Goal: Information Seeking & Learning: Learn about a topic

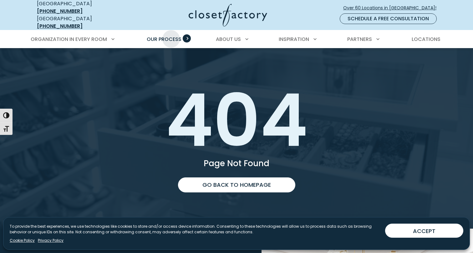
click at [171, 36] on span "Our Process" at bounding box center [164, 39] width 35 height 7
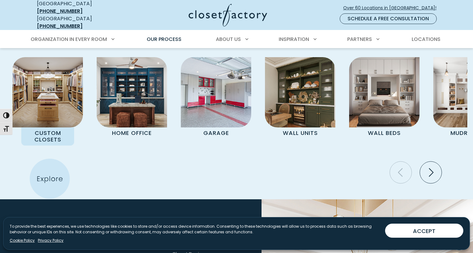
scroll to position [1316, 0]
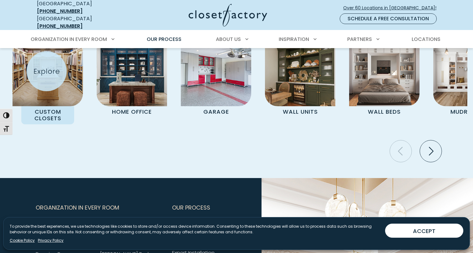
click at [47, 71] on img "Pages Gallery" at bounding box center [48, 71] width 70 height 70
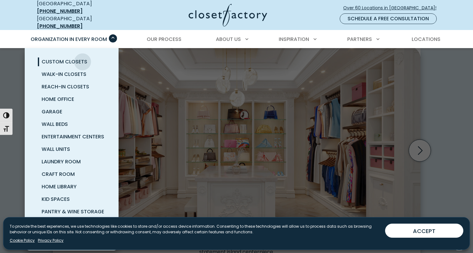
scroll to position [188, 0]
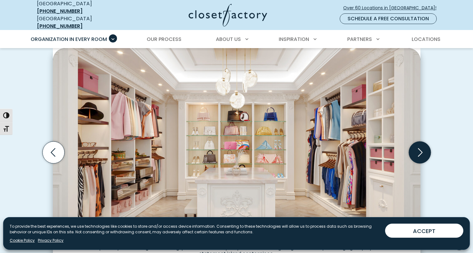
click at [420, 151] on icon "Next slide" at bounding box center [419, 153] width 22 height 22
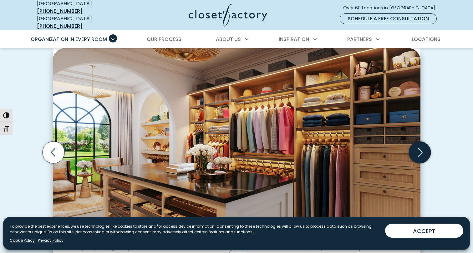
click at [420, 151] on icon "Next slide" at bounding box center [419, 153] width 22 height 22
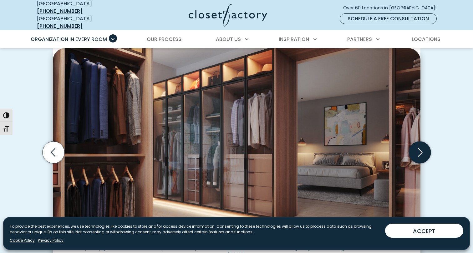
click at [420, 151] on icon "Next slide" at bounding box center [419, 153] width 22 height 22
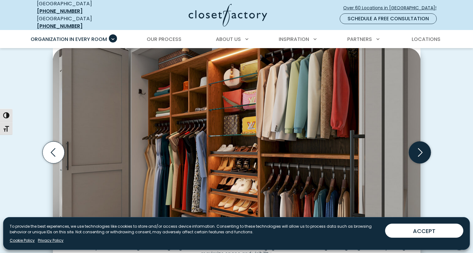
click at [420, 151] on icon "Next slide" at bounding box center [419, 153] width 22 height 22
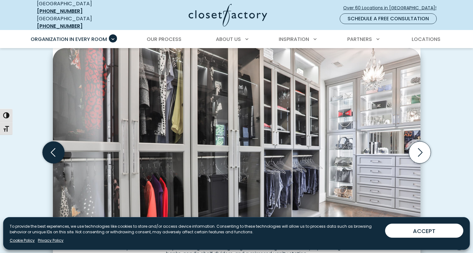
click at [58, 147] on icon "Previous slide" at bounding box center [53, 153] width 22 height 22
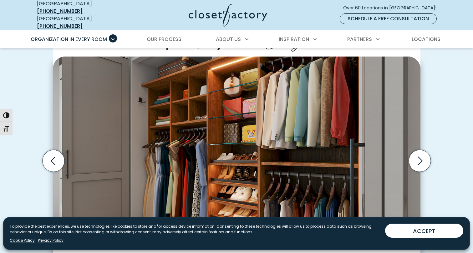
scroll to position [176, 0]
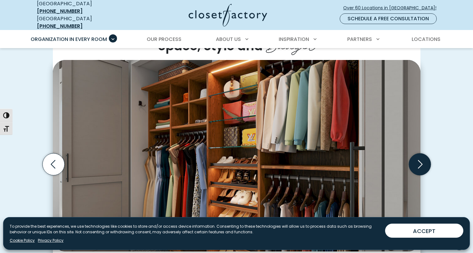
click at [420, 167] on icon "Next slide" at bounding box center [419, 164] width 22 height 22
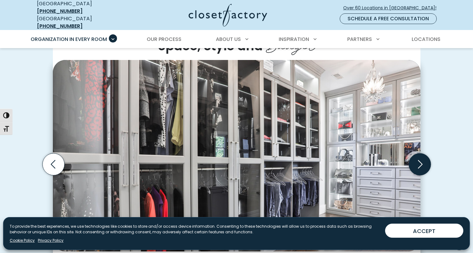
click at [420, 166] on icon "Next slide" at bounding box center [419, 164] width 22 height 22
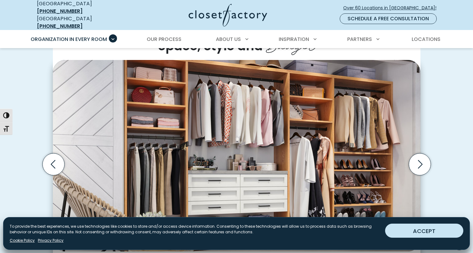
click at [433, 230] on button "ACCEPT" at bounding box center [424, 231] width 78 height 14
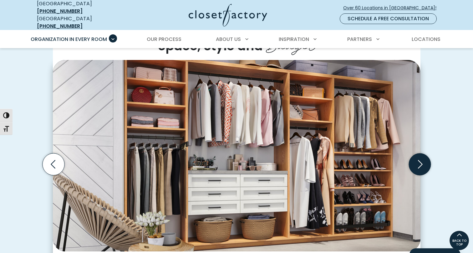
click at [421, 162] on icon "Next slide" at bounding box center [419, 164] width 22 height 22
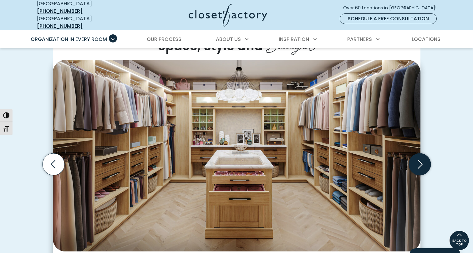
click at [421, 162] on icon "Next slide" at bounding box center [419, 164] width 22 height 22
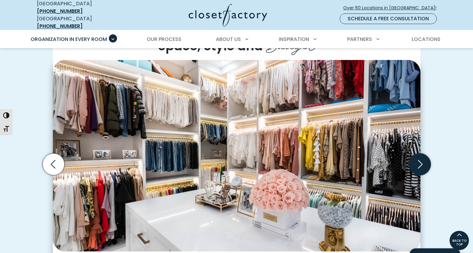
click at [421, 162] on icon "Next slide" at bounding box center [419, 164] width 22 height 22
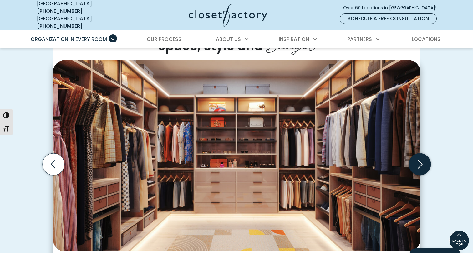
click at [421, 162] on icon "Next slide" at bounding box center [419, 164] width 22 height 22
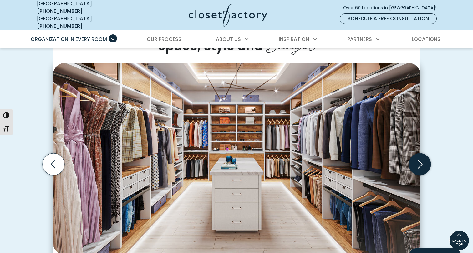
click at [421, 162] on icon "Next slide" at bounding box center [419, 164] width 22 height 22
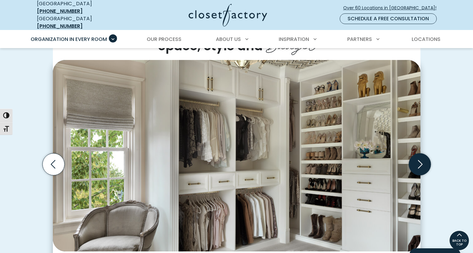
click at [421, 162] on icon "Next slide" at bounding box center [419, 164] width 22 height 22
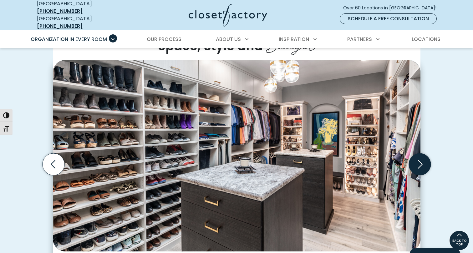
click at [421, 162] on icon "Next slide" at bounding box center [419, 164] width 22 height 22
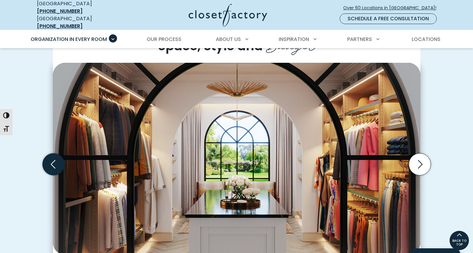
click at [55, 162] on icon "Previous slide" at bounding box center [53, 164] width 22 height 22
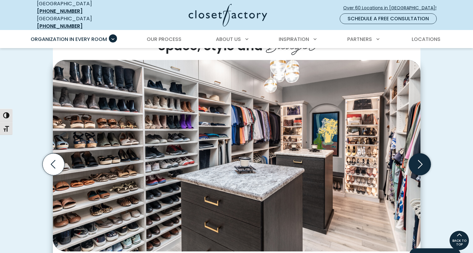
click at [417, 161] on icon "Next slide" at bounding box center [419, 164] width 22 height 22
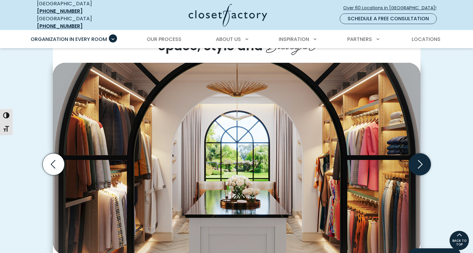
click at [417, 161] on icon "Next slide" at bounding box center [419, 164] width 22 height 22
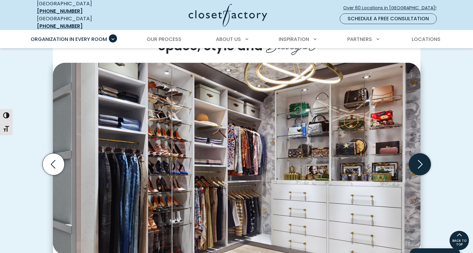
click at [417, 161] on icon "Next slide" at bounding box center [419, 164] width 22 height 22
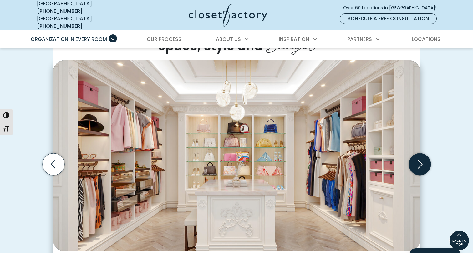
click at [417, 161] on icon "Next slide" at bounding box center [419, 164] width 22 height 22
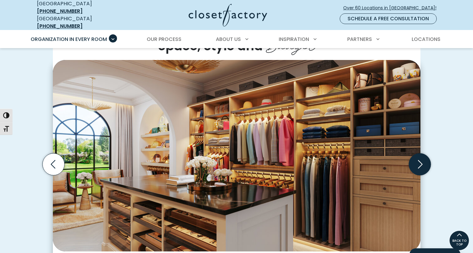
click at [417, 161] on icon "Next slide" at bounding box center [419, 164] width 22 height 22
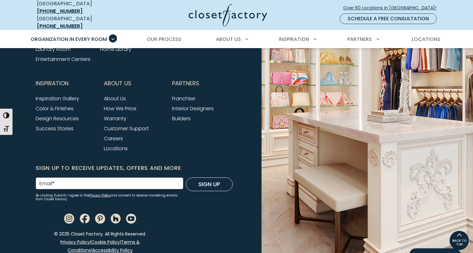
scroll to position [2122, 0]
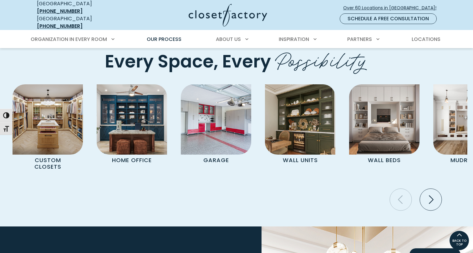
scroll to position [1251, 0]
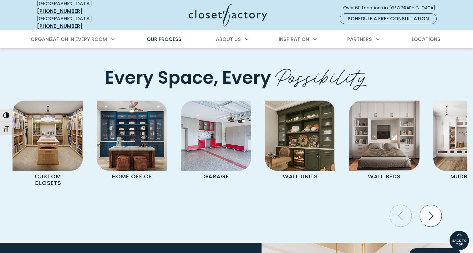
click at [431, 205] on icon "Next slide" at bounding box center [430, 216] width 22 height 22
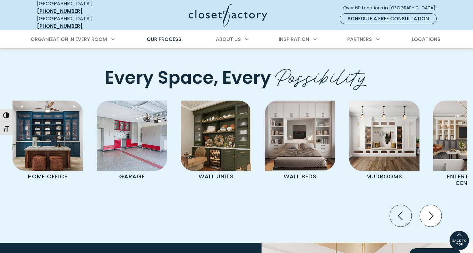
click at [427, 205] on icon "Next slide" at bounding box center [430, 216] width 22 height 22
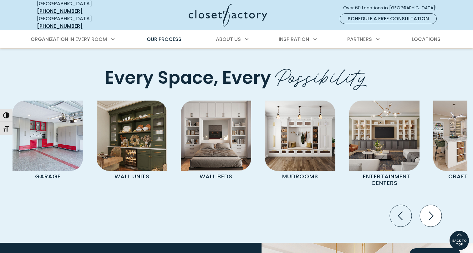
click at [429, 212] on icon "Next slide" at bounding box center [431, 216] width 5 height 8
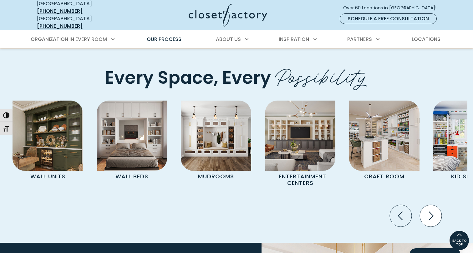
click at [429, 212] on icon "Next slide" at bounding box center [431, 216] width 5 height 8
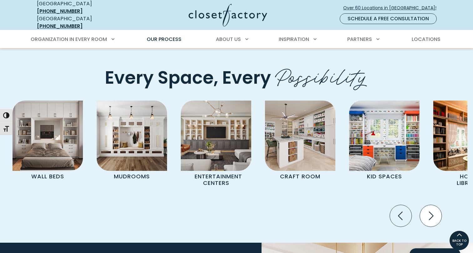
click at [429, 212] on icon "Next slide" at bounding box center [431, 216] width 5 height 8
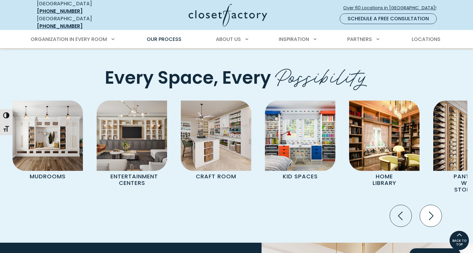
click at [429, 212] on icon "Next slide" at bounding box center [431, 216] width 5 height 8
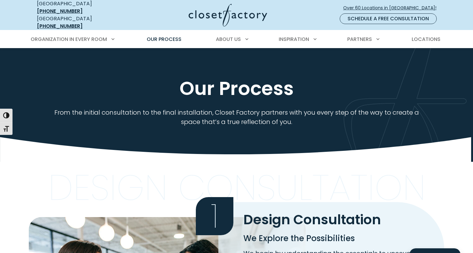
scroll to position [0, 0]
drag, startPoint x: 118, startPoint y: 102, endPoint x: 186, endPoint y: 4, distance: 118.7
click at [172, 36] on span "Our Process" at bounding box center [164, 39] width 35 height 7
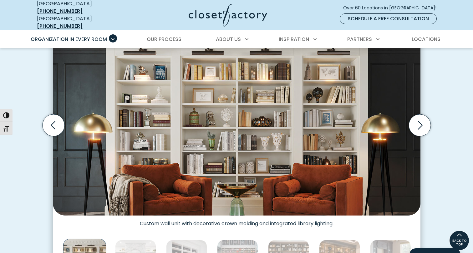
scroll to position [171, 0]
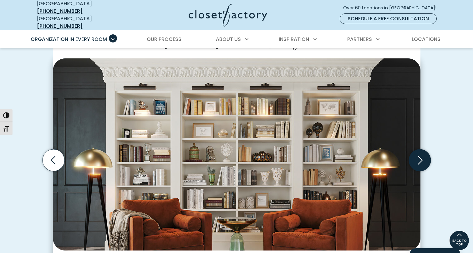
click at [420, 158] on icon "Next slide" at bounding box center [419, 160] width 22 height 22
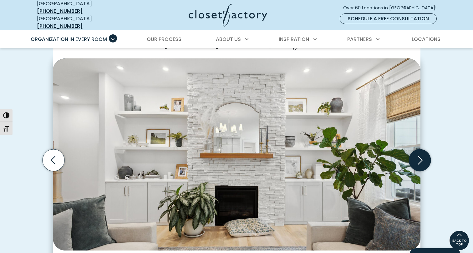
click at [420, 158] on icon "Next slide" at bounding box center [419, 160] width 22 height 22
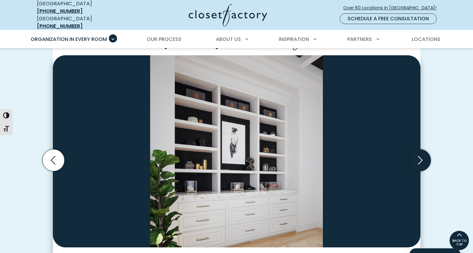
click at [420, 158] on icon "Next slide" at bounding box center [419, 160] width 22 height 22
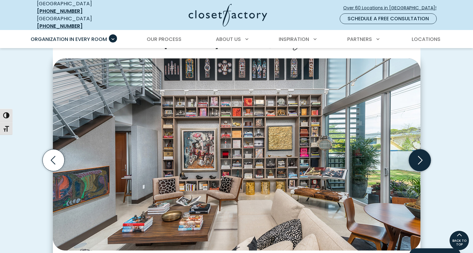
click at [420, 158] on icon "Next slide" at bounding box center [419, 160] width 22 height 22
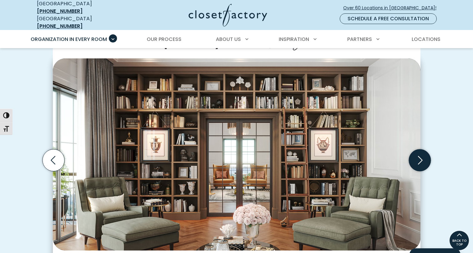
click at [420, 158] on icon "Next slide" at bounding box center [419, 160] width 22 height 22
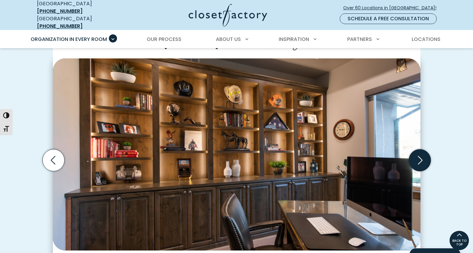
click at [420, 158] on icon "Next slide" at bounding box center [419, 160] width 22 height 22
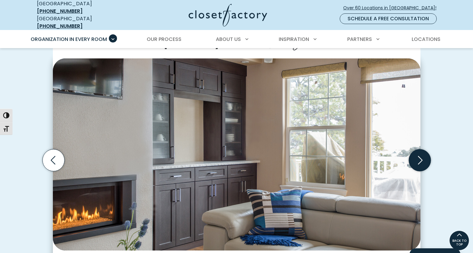
click at [420, 158] on icon "Next slide" at bounding box center [419, 160] width 22 height 22
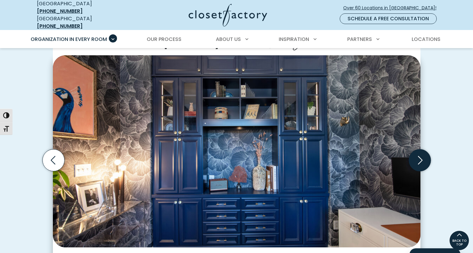
click at [420, 158] on icon "Next slide" at bounding box center [419, 160] width 22 height 22
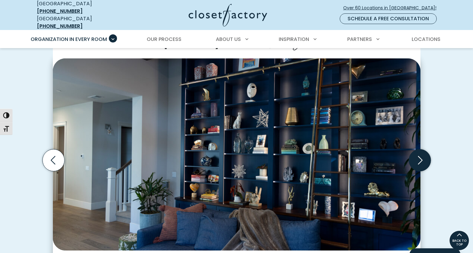
click at [420, 158] on icon "Next slide" at bounding box center [419, 160] width 22 height 22
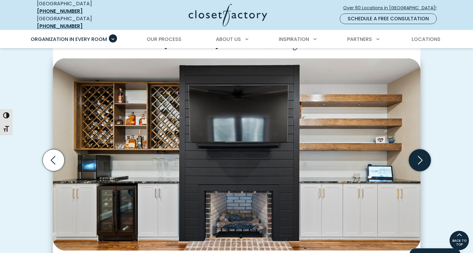
click at [420, 158] on icon "Next slide" at bounding box center [419, 160] width 22 height 22
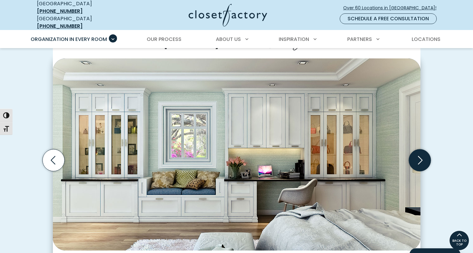
click at [420, 158] on icon "Next slide" at bounding box center [419, 160] width 22 height 22
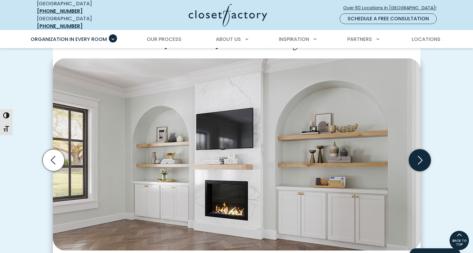
click at [420, 158] on icon "Next slide" at bounding box center [419, 160] width 22 height 22
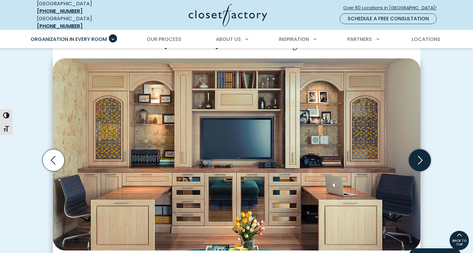
click at [420, 158] on icon "Next slide" at bounding box center [419, 160] width 22 height 22
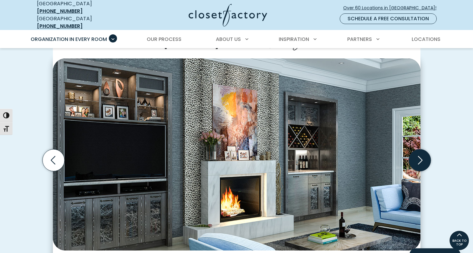
click at [420, 158] on icon "Next slide" at bounding box center [419, 160] width 22 height 22
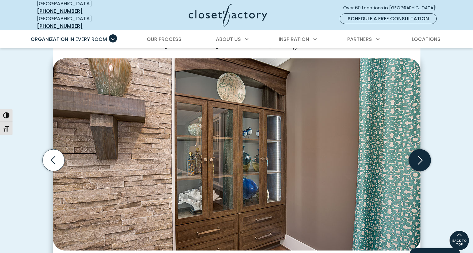
click at [420, 158] on icon "Next slide" at bounding box center [419, 160] width 22 height 22
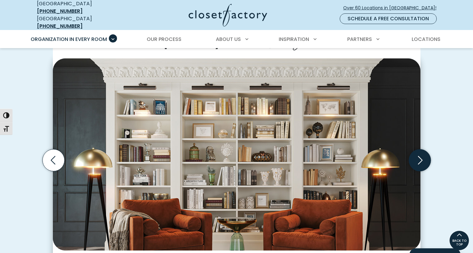
click at [420, 158] on icon "Next slide" at bounding box center [419, 160] width 22 height 22
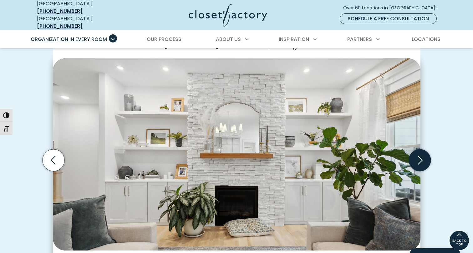
click at [420, 158] on icon "Next slide" at bounding box center [419, 160] width 22 height 22
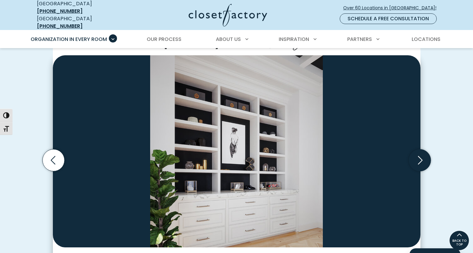
click at [420, 158] on icon "Next slide" at bounding box center [419, 160] width 22 height 22
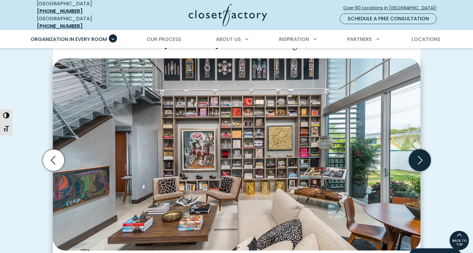
click at [420, 158] on icon "Next slide" at bounding box center [419, 160] width 22 height 22
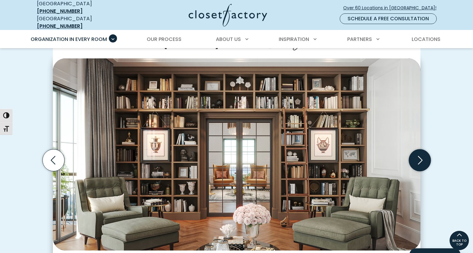
click at [420, 158] on icon "Next slide" at bounding box center [419, 160] width 22 height 22
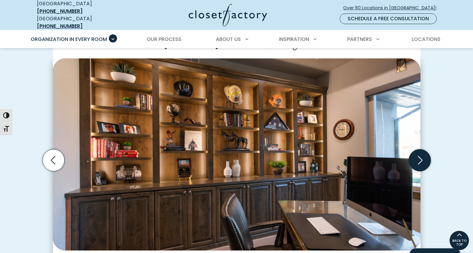
click at [420, 158] on icon "Next slide" at bounding box center [419, 160] width 22 height 22
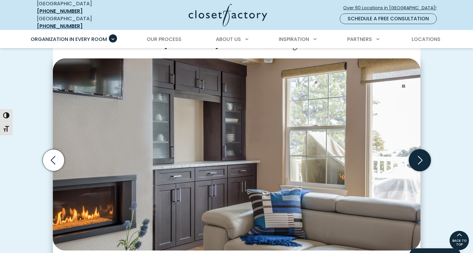
click at [420, 158] on icon "Next slide" at bounding box center [419, 160] width 22 height 22
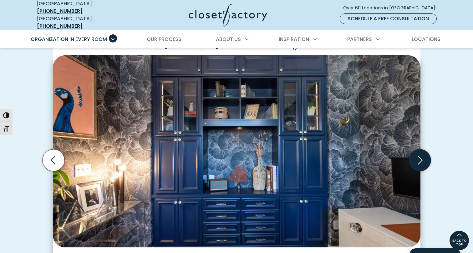
click at [420, 158] on icon "Next slide" at bounding box center [419, 160] width 22 height 22
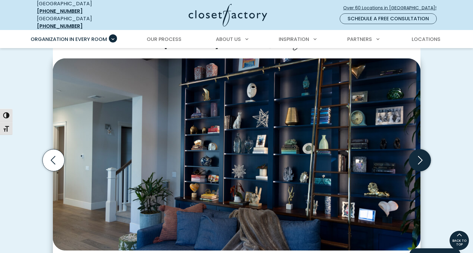
click at [420, 158] on icon "Next slide" at bounding box center [419, 160] width 22 height 22
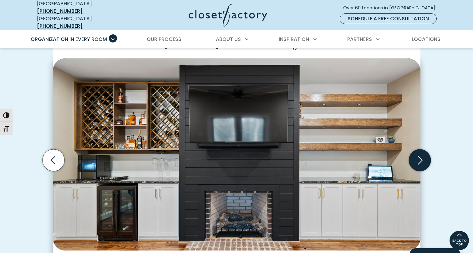
click at [420, 158] on icon "Next slide" at bounding box center [419, 160] width 22 height 22
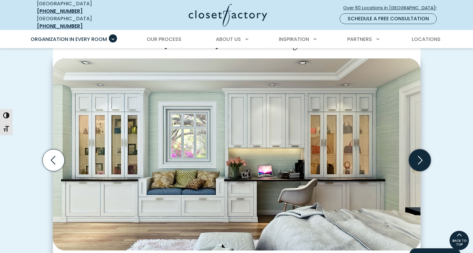
click at [420, 158] on icon "Next slide" at bounding box center [419, 160] width 22 height 22
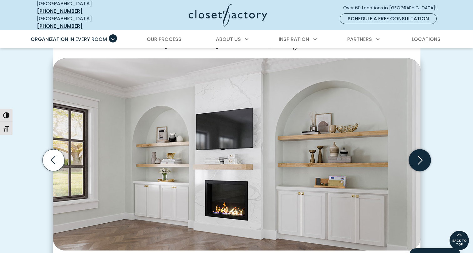
click at [420, 158] on icon "Next slide" at bounding box center [419, 160] width 22 height 22
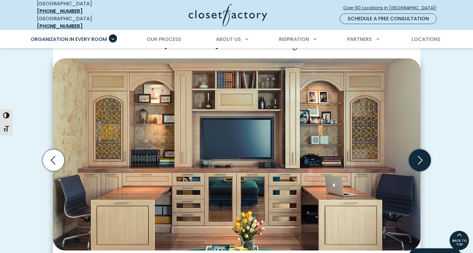
click at [420, 158] on icon "Next slide" at bounding box center [419, 160] width 22 height 22
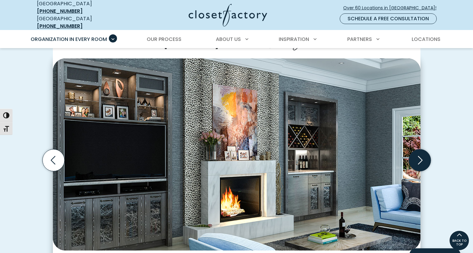
click at [420, 158] on icon "Next slide" at bounding box center [419, 160] width 22 height 22
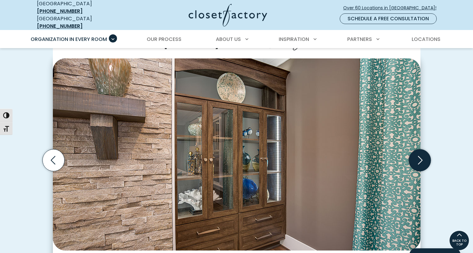
click at [420, 158] on icon "Next slide" at bounding box center [419, 160] width 22 height 22
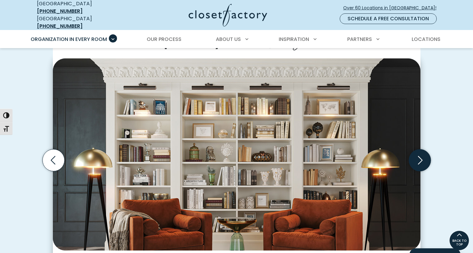
click at [420, 158] on icon "Next slide" at bounding box center [419, 160] width 22 height 22
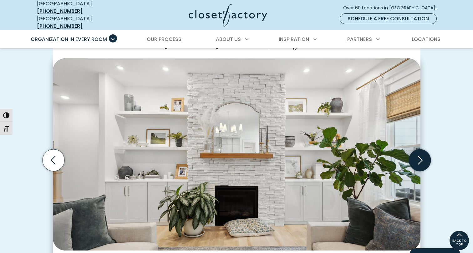
click at [420, 158] on icon "Next slide" at bounding box center [419, 160] width 22 height 22
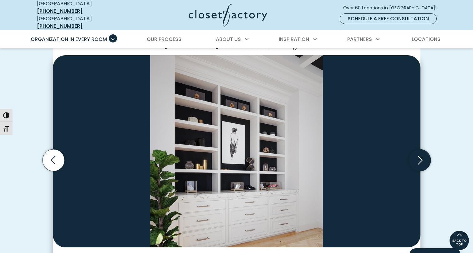
click at [420, 158] on icon "Next slide" at bounding box center [419, 160] width 22 height 22
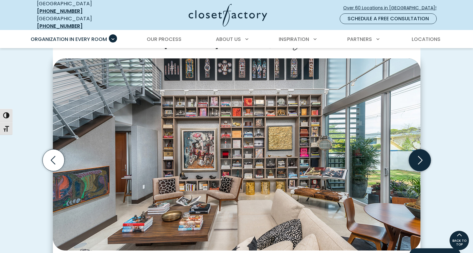
click at [420, 158] on icon "Next slide" at bounding box center [419, 160] width 22 height 22
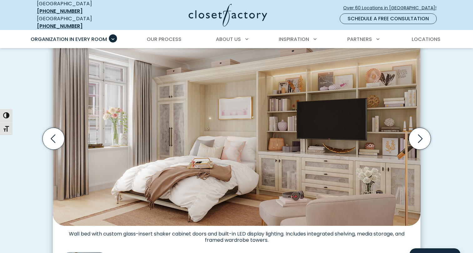
scroll to position [208, 0]
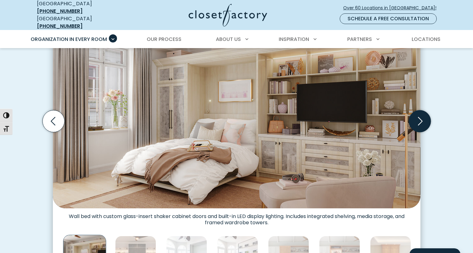
click at [416, 115] on icon "Next slide" at bounding box center [419, 121] width 22 height 22
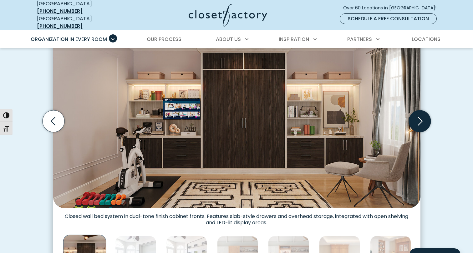
click at [416, 115] on icon "Next slide" at bounding box center [419, 121] width 22 height 22
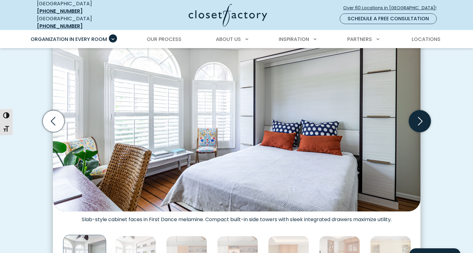
click at [416, 115] on icon "Next slide" at bounding box center [419, 121] width 22 height 22
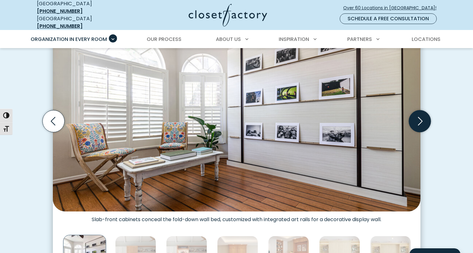
click at [416, 115] on icon "Next slide" at bounding box center [419, 121] width 22 height 22
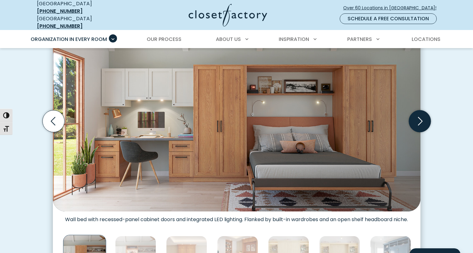
click at [416, 115] on icon "Next slide" at bounding box center [419, 121] width 22 height 22
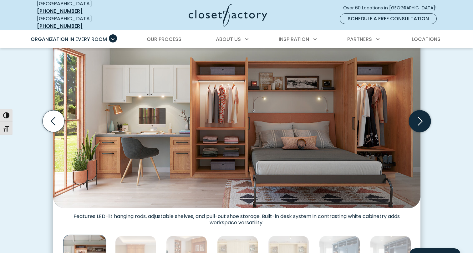
click at [416, 115] on icon "Next slide" at bounding box center [419, 121] width 22 height 22
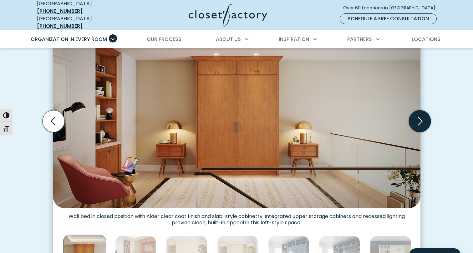
click at [416, 115] on icon "Next slide" at bounding box center [419, 121] width 22 height 22
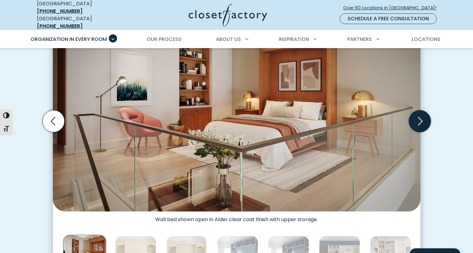
click at [416, 115] on icon "Next slide" at bounding box center [419, 121] width 22 height 22
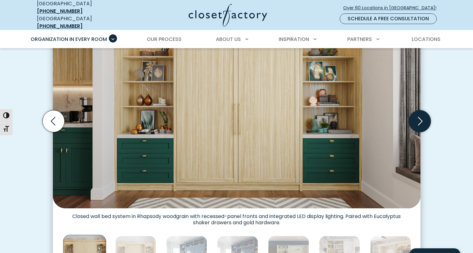
click at [416, 115] on icon "Next slide" at bounding box center [419, 121] width 22 height 22
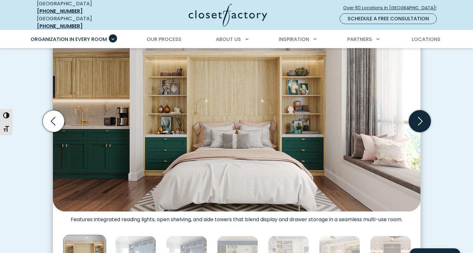
click at [416, 115] on icon "Next slide" at bounding box center [419, 121] width 22 height 22
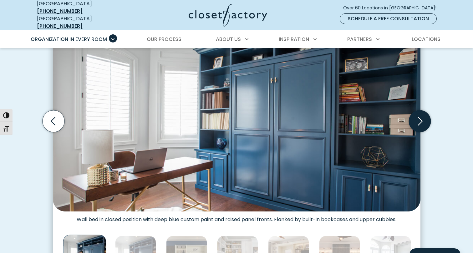
click at [416, 115] on icon "Next slide" at bounding box center [419, 121] width 22 height 22
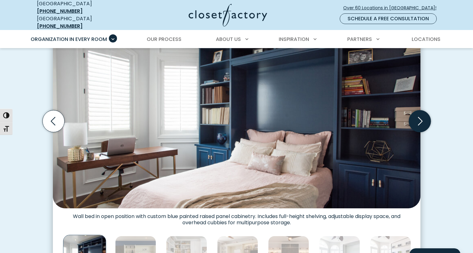
click at [416, 115] on icon "Next slide" at bounding box center [419, 121] width 22 height 22
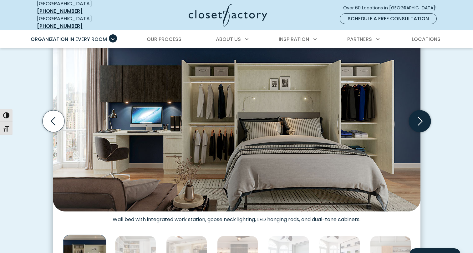
click at [416, 115] on icon "Next slide" at bounding box center [419, 121] width 22 height 22
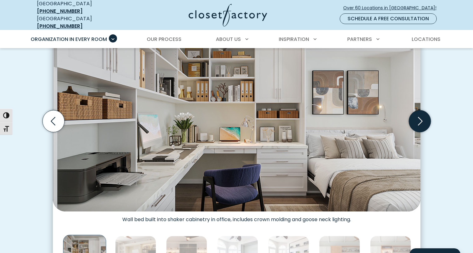
click at [416, 115] on icon "Next slide" at bounding box center [419, 121] width 22 height 22
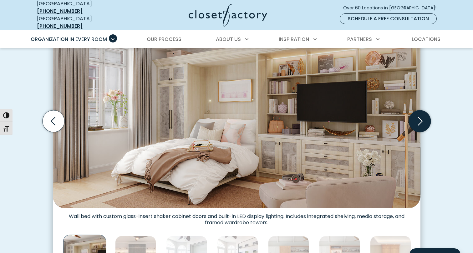
click at [416, 115] on icon "Next slide" at bounding box center [419, 121] width 22 height 22
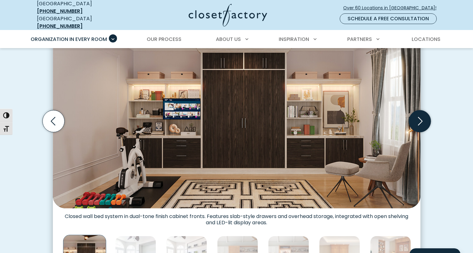
click at [416, 115] on icon "Next slide" at bounding box center [419, 121] width 22 height 22
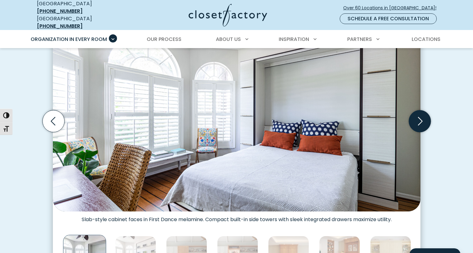
click at [416, 115] on icon "Next slide" at bounding box center [419, 121] width 22 height 22
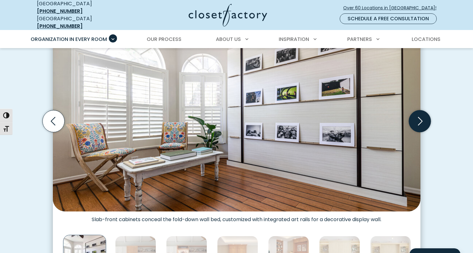
click at [416, 115] on icon "Next slide" at bounding box center [419, 121] width 22 height 22
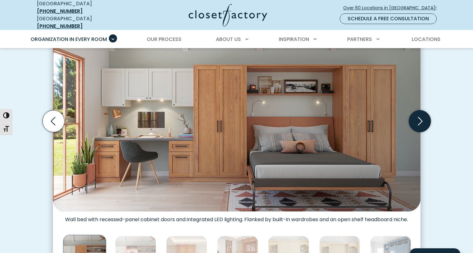
click at [416, 115] on icon "Next slide" at bounding box center [419, 121] width 22 height 22
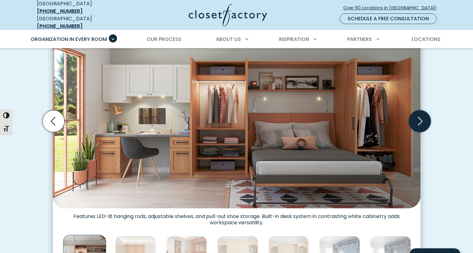
click at [416, 115] on icon "Next slide" at bounding box center [419, 121] width 22 height 22
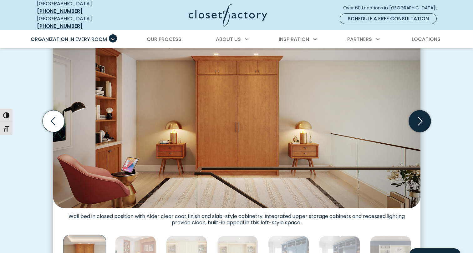
click at [416, 115] on icon "Next slide" at bounding box center [419, 121] width 22 height 22
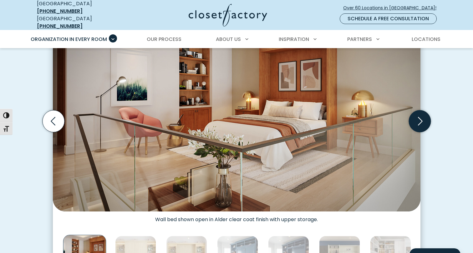
click at [416, 115] on icon "Next slide" at bounding box center [419, 121] width 22 height 22
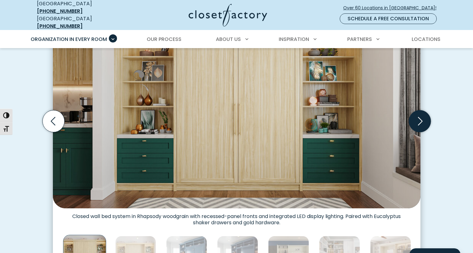
click at [416, 115] on icon "Next slide" at bounding box center [419, 121] width 22 height 22
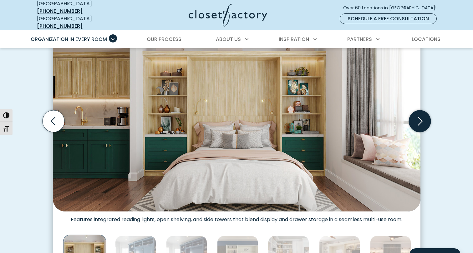
click at [416, 115] on icon "Next slide" at bounding box center [419, 121] width 22 height 22
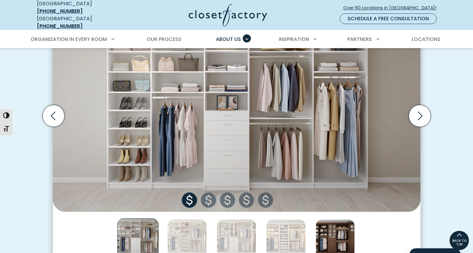
scroll to position [210, 0]
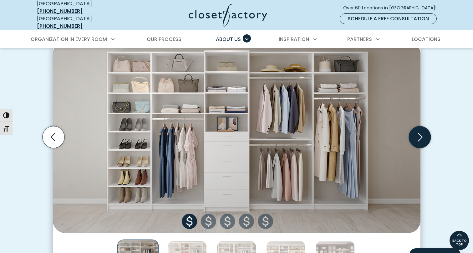
click at [424, 132] on icon "Next slide" at bounding box center [419, 137] width 22 height 22
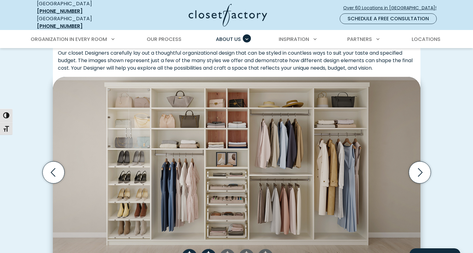
scroll to position [174, 0]
click at [56, 173] on icon "Previous slide" at bounding box center [53, 173] width 22 height 22
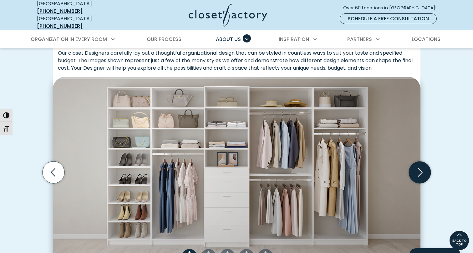
click at [425, 171] on icon "Next slide" at bounding box center [419, 173] width 22 height 22
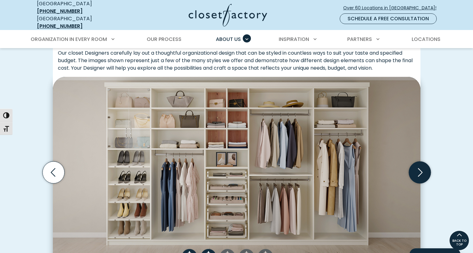
click at [425, 171] on icon "Next slide" at bounding box center [419, 173] width 22 height 22
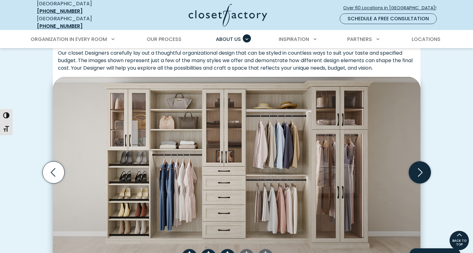
click at [425, 171] on icon "Next slide" at bounding box center [419, 173] width 22 height 22
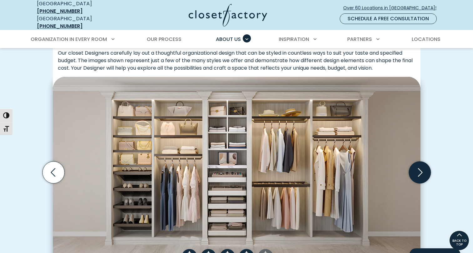
click at [425, 171] on icon "Next slide" at bounding box center [419, 173] width 22 height 22
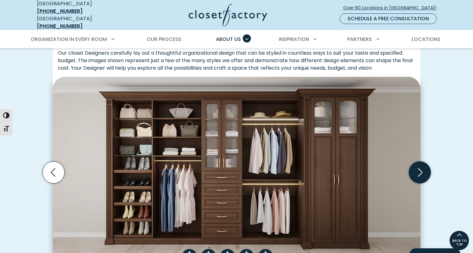
click at [425, 171] on icon "Next slide" at bounding box center [419, 173] width 22 height 22
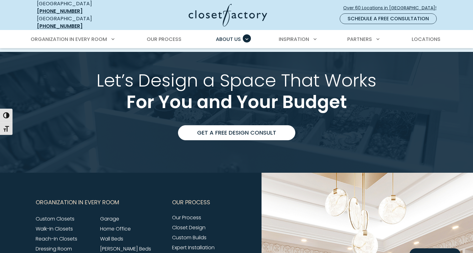
scroll to position [1136, 0]
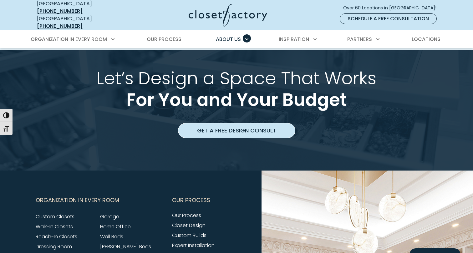
click at [231, 126] on link "Get a Free Design Consult" at bounding box center [236, 130] width 117 height 15
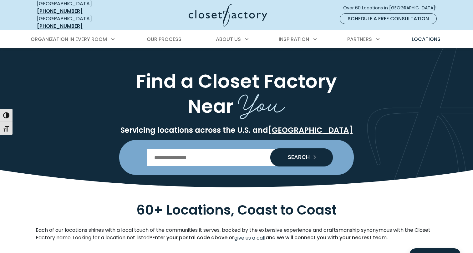
click at [237, 154] on input "Enter Postal Code" at bounding box center [237, 158] width 180 height 18
type input "*****"
click at [300, 154] on span "SEARCH" at bounding box center [296, 157] width 27 height 6
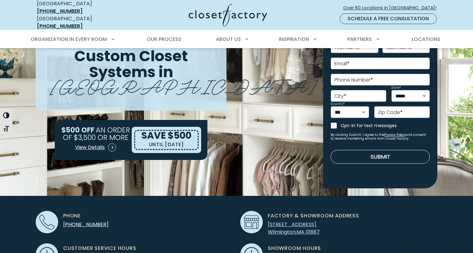
scroll to position [53, 0]
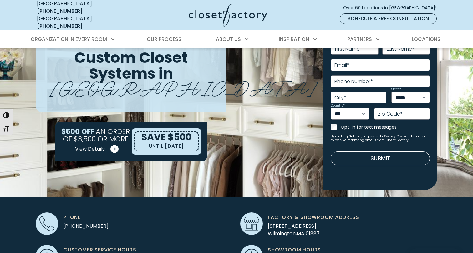
click at [115, 145] on span at bounding box center [114, 149] width 8 height 8
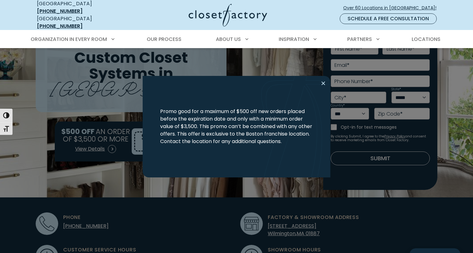
click at [325, 83] on button "Close modal" at bounding box center [323, 83] width 9 height 10
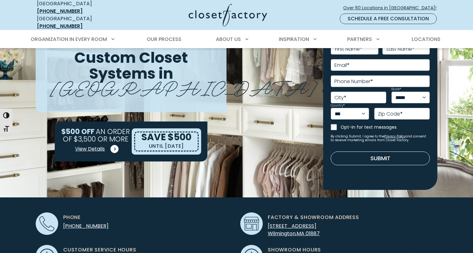
click at [95, 145] on span "View Details" at bounding box center [90, 149] width 30 height 8
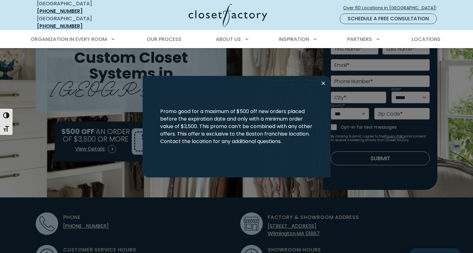
click at [323, 85] on button "Close modal" at bounding box center [323, 83] width 9 height 10
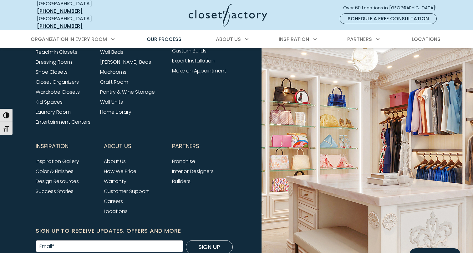
scroll to position [1542, 0]
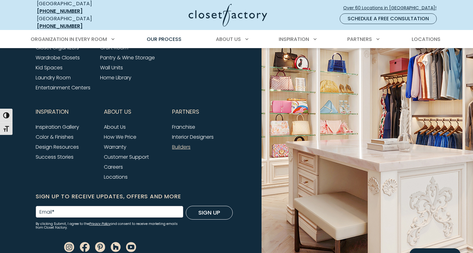
click at [180, 143] on link "Builders" at bounding box center [181, 146] width 18 height 7
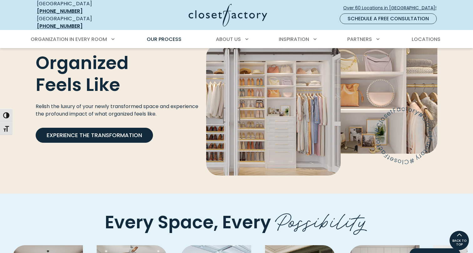
scroll to position [1027, 0]
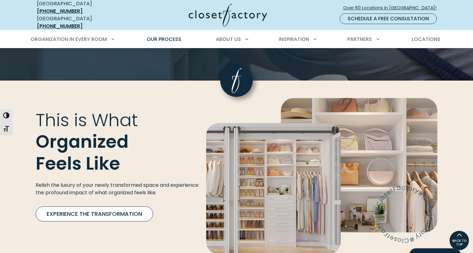
click at [85, 207] on link "Experience the Transformation" at bounding box center [94, 214] width 117 height 15
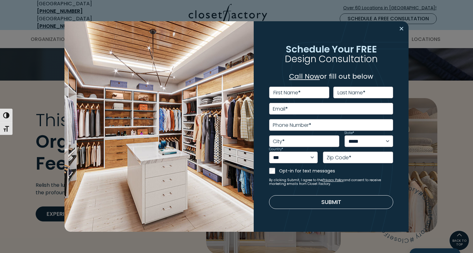
click at [402, 29] on button "Close modal" at bounding box center [401, 29] width 9 height 10
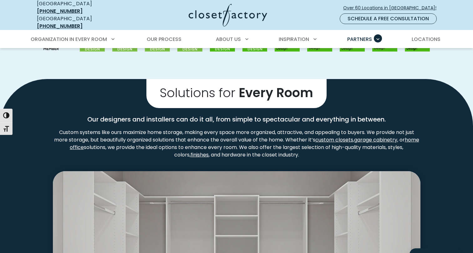
scroll to position [959, 0]
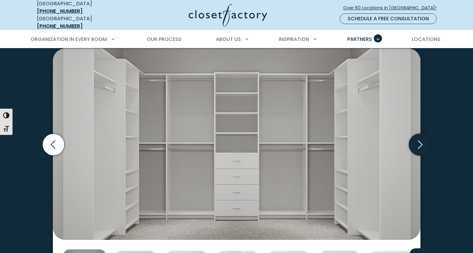
click at [419, 140] on icon "Next slide" at bounding box center [419, 145] width 22 height 22
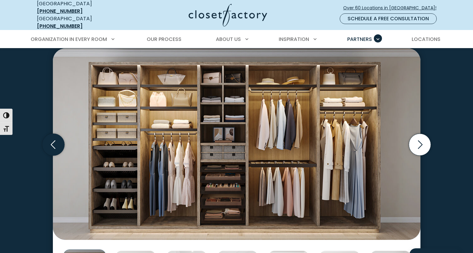
click at [50, 138] on icon "Previous slide" at bounding box center [53, 145] width 22 height 22
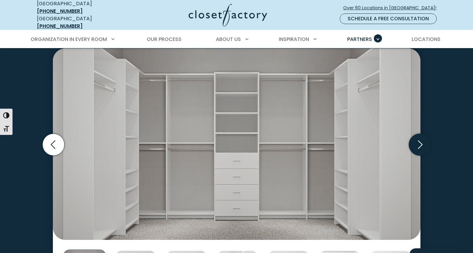
click at [420, 140] on icon "Next slide" at bounding box center [419, 145] width 22 height 22
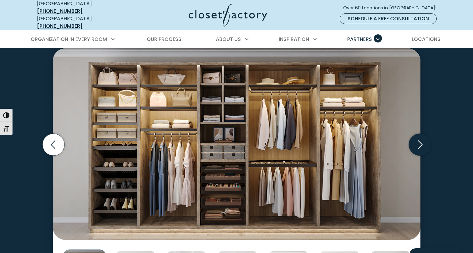
click at [420, 140] on icon "Next slide" at bounding box center [419, 145] width 22 height 22
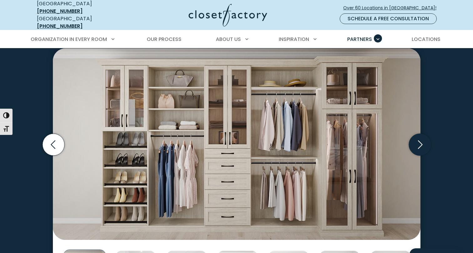
click at [420, 140] on icon "Next slide" at bounding box center [419, 145] width 22 height 22
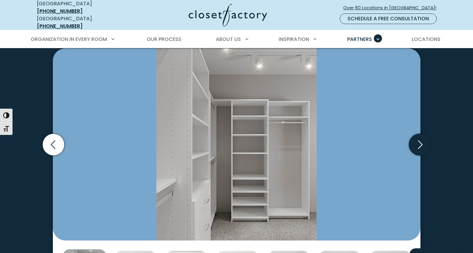
click at [420, 140] on icon "Next slide" at bounding box center [419, 145] width 22 height 22
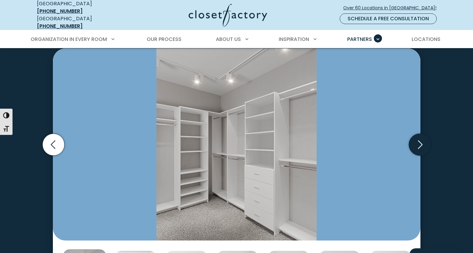
click at [420, 140] on icon "Next slide" at bounding box center [419, 145] width 22 height 22
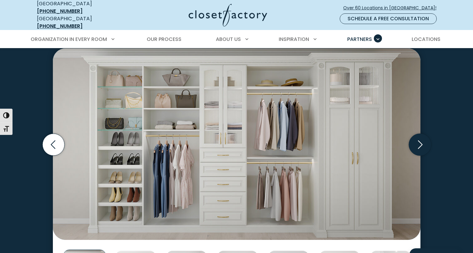
click at [420, 140] on icon "Next slide" at bounding box center [419, 145] width 22 height 22
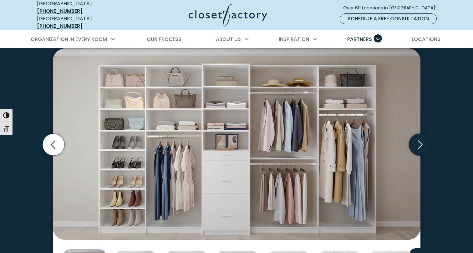
click at [420, 140] on icon "Next slide" at bounding box center [419, 145] width 22 height 22
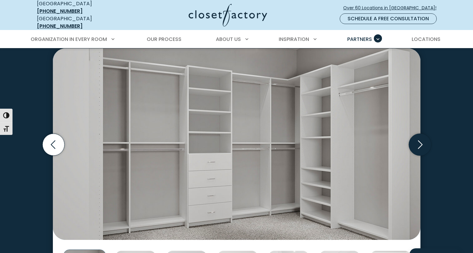
click at [420, 140] on icon "Next slide" at bounding box center [419, 145] width 22 height 22
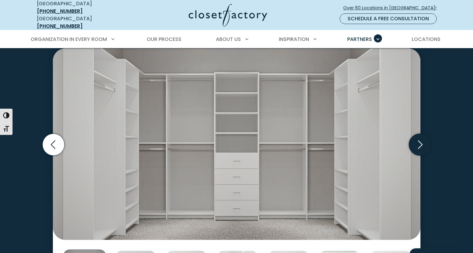
click at [420, 140] on icon "Next slide" at bounding box center [419, 145] width 22 height 22
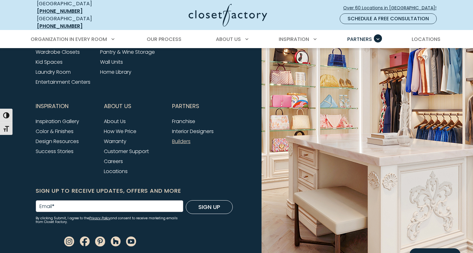
scroll to position [2115, 0]
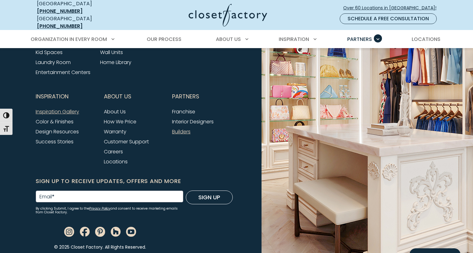
click at [69, 108] on link "Inspiration Gallery" at bounding box center [57, 111] width 43 height 7
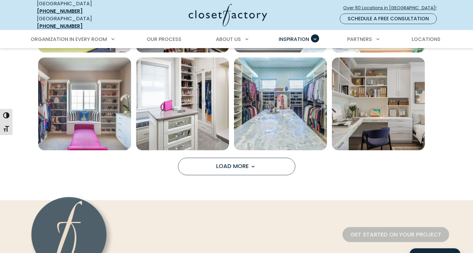
scroll to position [502, 0]
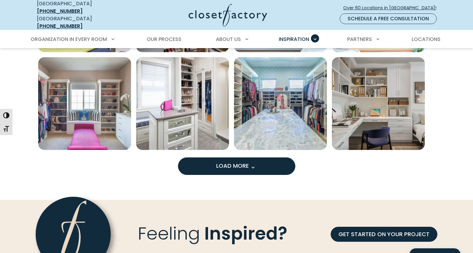
click at [267, 164] on button "Load More" at bounding box center [236, 167] width 117 height 18
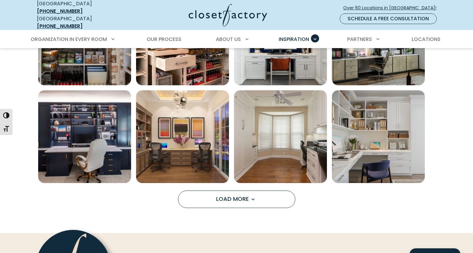
scroll to position [864, 0]
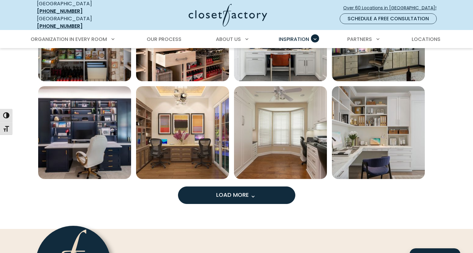
click at [253, 193] on span "Load more inspiration gallery images" at bounding box center [253, 197] width 8 height 8
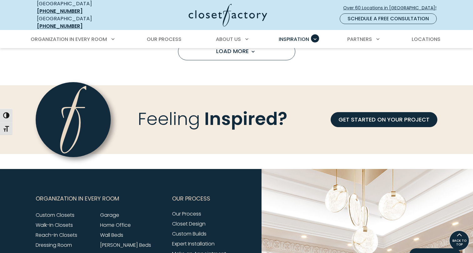
scroll to position [1297, 0]
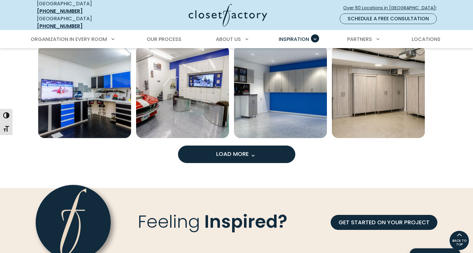
click at [255, 152] on span "Load more inspiration gallery images" at bounding box center [253, 156] width 8 height 8
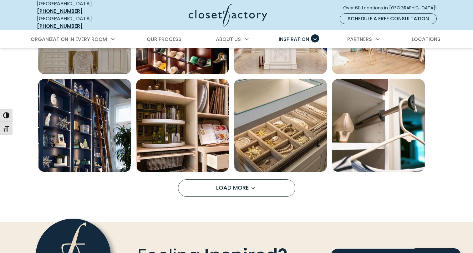
scroll to position [1655, 0]
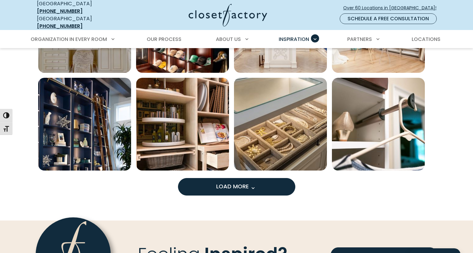
click at [254, 185] on span "Load more inspiration gallery images" at bounding box center [253, 188] width 8 height 8
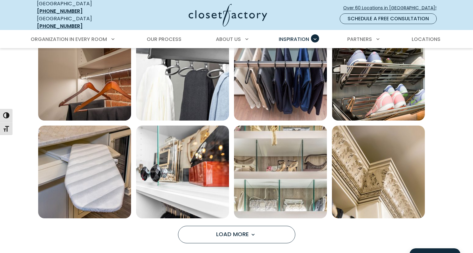
scroll to position [2020, 0]
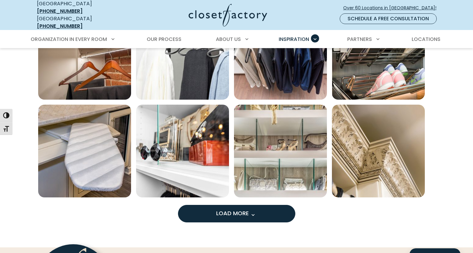
click at [255, 213] on span "Load more inspiration gallery images" at bounding box center [253, 215] width 8 height 8
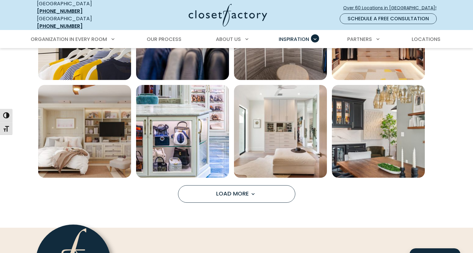
scroll to position [2462, 0]
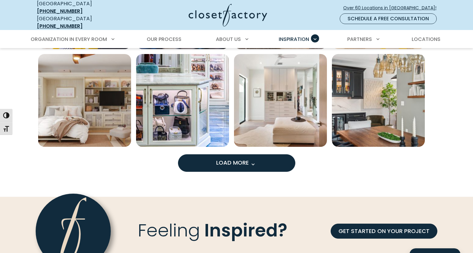
click at [255, 160] on span "Load more inspiration gallery images" at bounding box center [253, 164] width 8 height 8
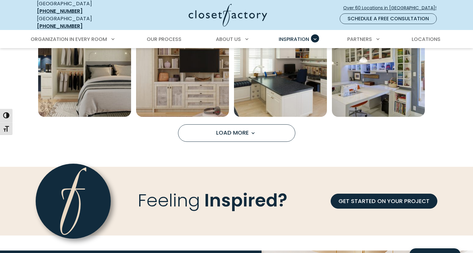
scroll to position [2885, 0]
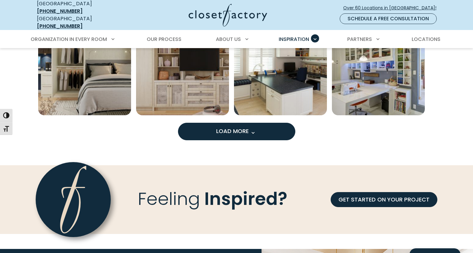
click at [252, 129] on span "Load more inspiration gallery images" at bounding box center [253, 133] width 8 height 8
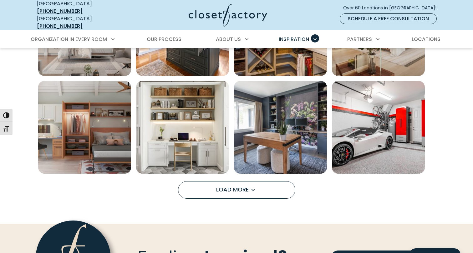
scroll to position [3243, 0]
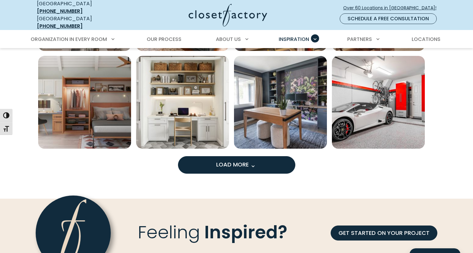
click at [251, 164] on span "Load more inspiration gallery images" at bounding box center [253, 166] width 8 height 8
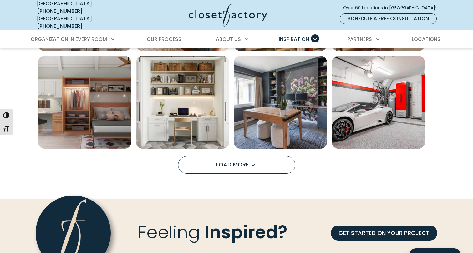
click at [254, 163] on img "Open inspiration gallery to preview enlarged image" at bounding box center [280, 200] width 93 height 93
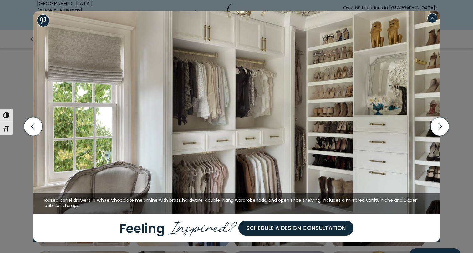
click at [433, 19] on button "Close modal" at bounding box center [432, 18] width 10 height 10
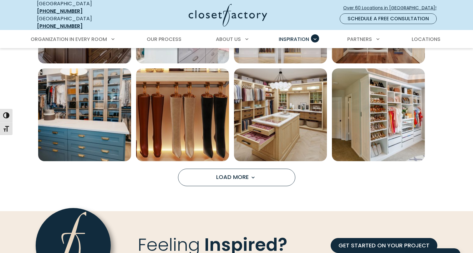
scroll to position [3630, 0]
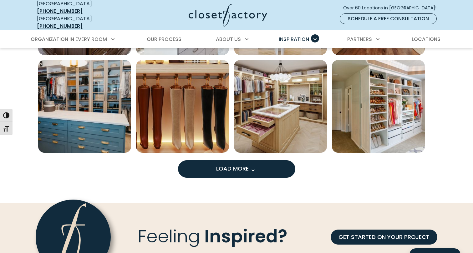
click at [254, 168] on span "Load more inspiration gallery images" at bounding box center [253, 170] width 8 height 8
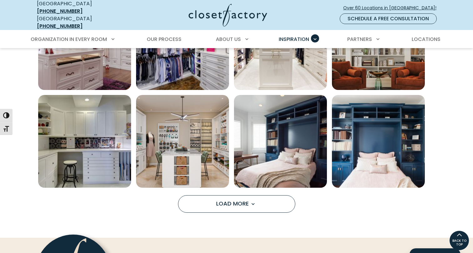
scroll to position [3986, 0]
